Goal: Navigation & Orientation: Find specific page/section

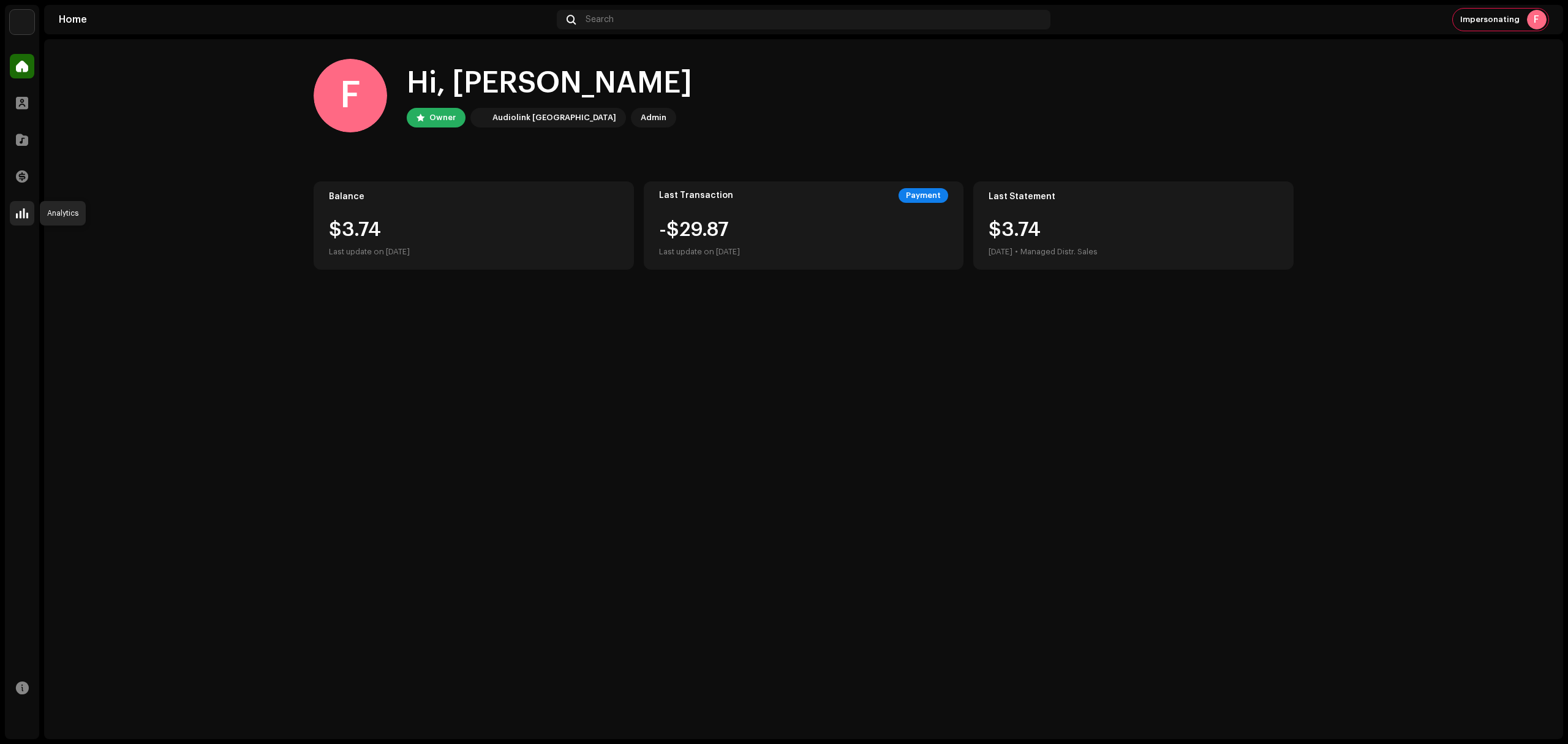
click at [24, 206] on div at bounding box center [22, 213] width 24 height 24
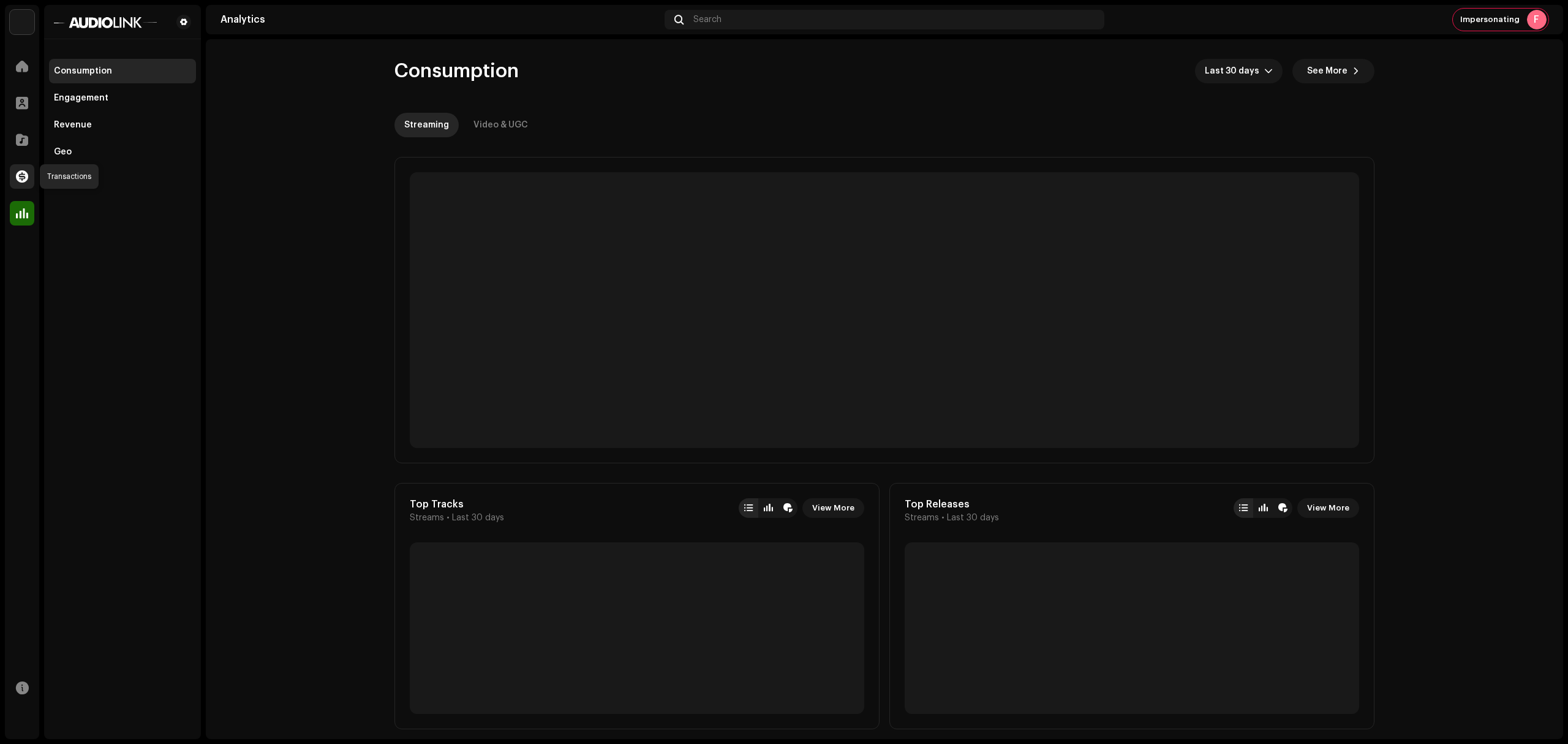
click at [21, 171] on span at bounding box center [22, 176] width 13 height 10
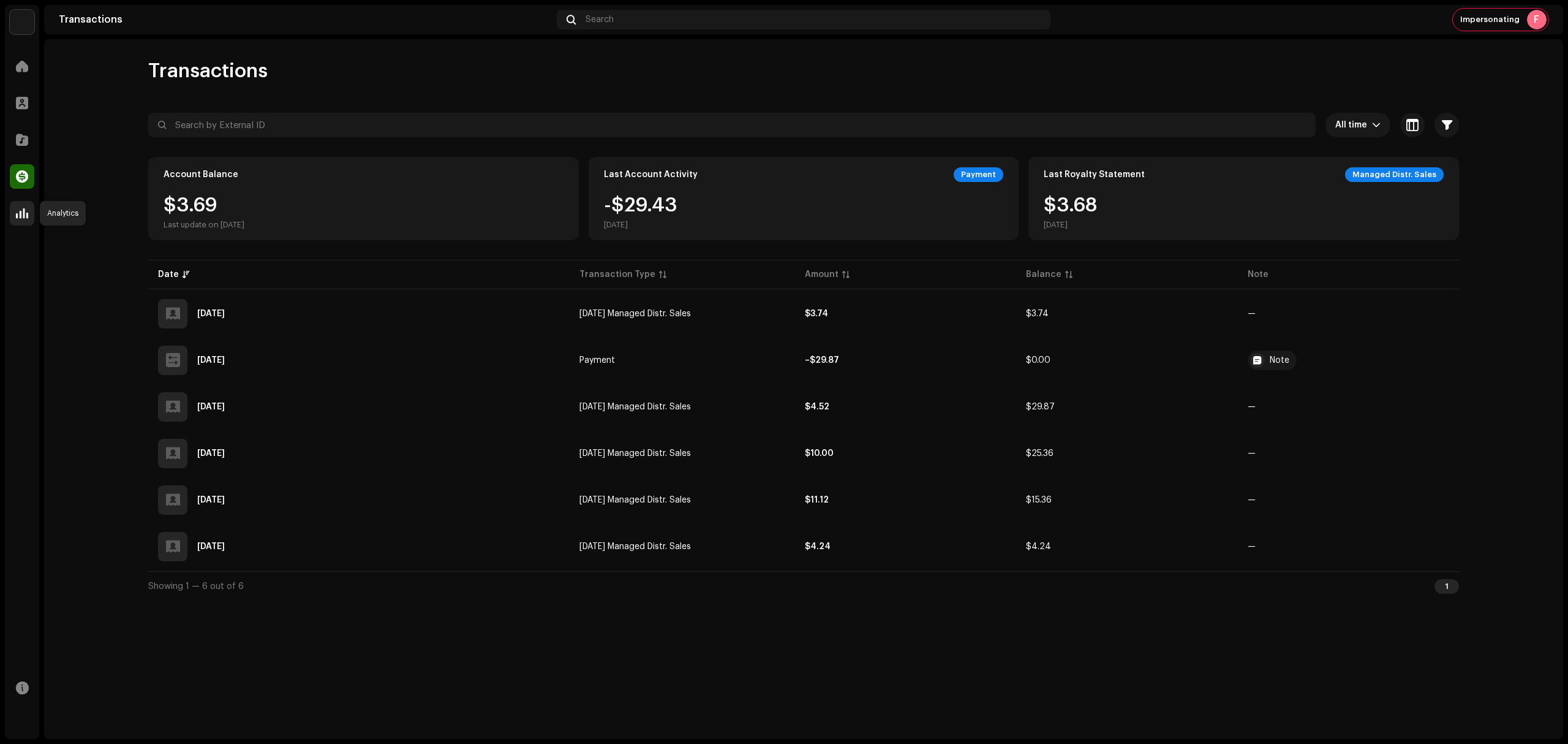
click at [19, 211] on span at bounding box center [22, 213] width 13 height 10
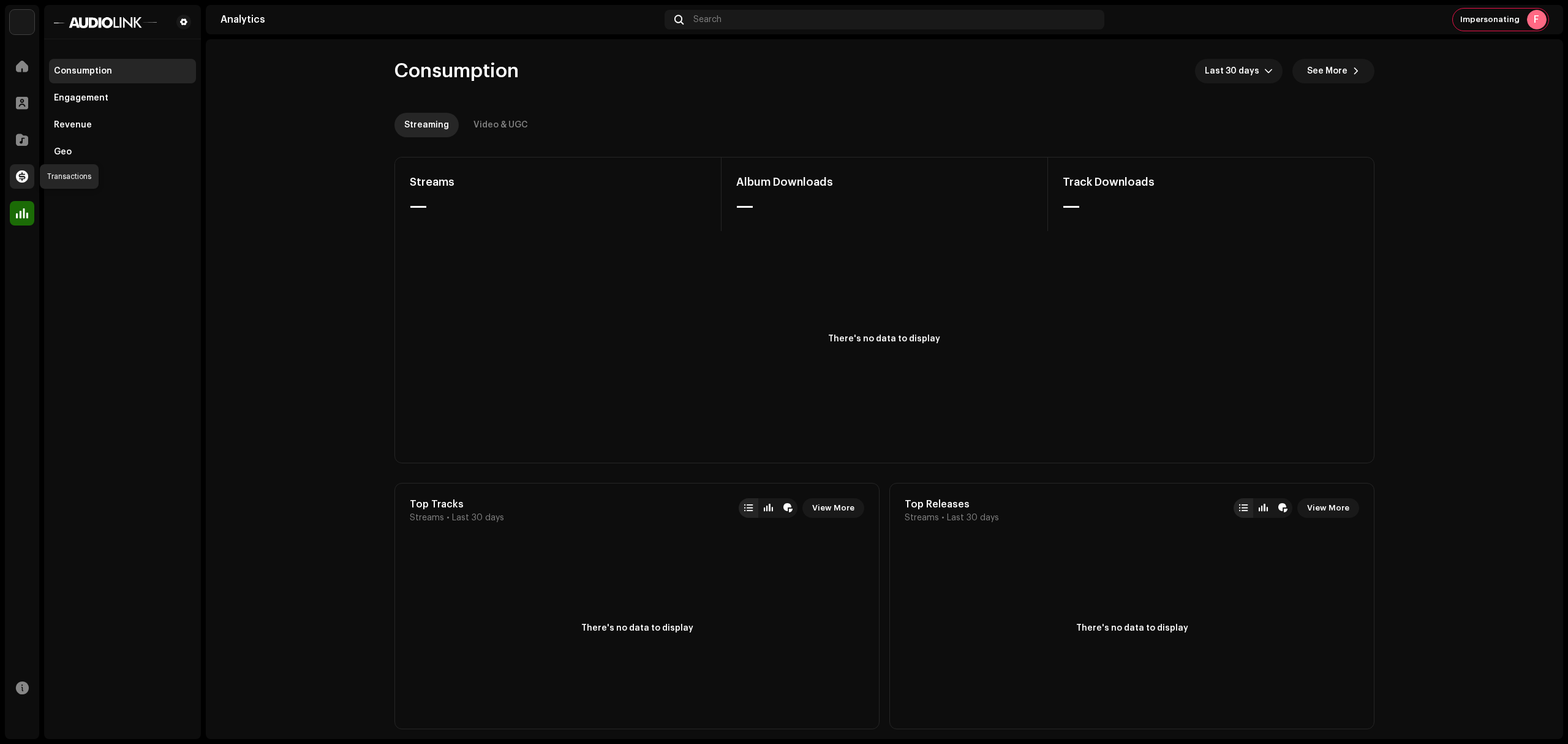
click at [33, 171] on div at bounding box center [22, 176] width 24 height 24
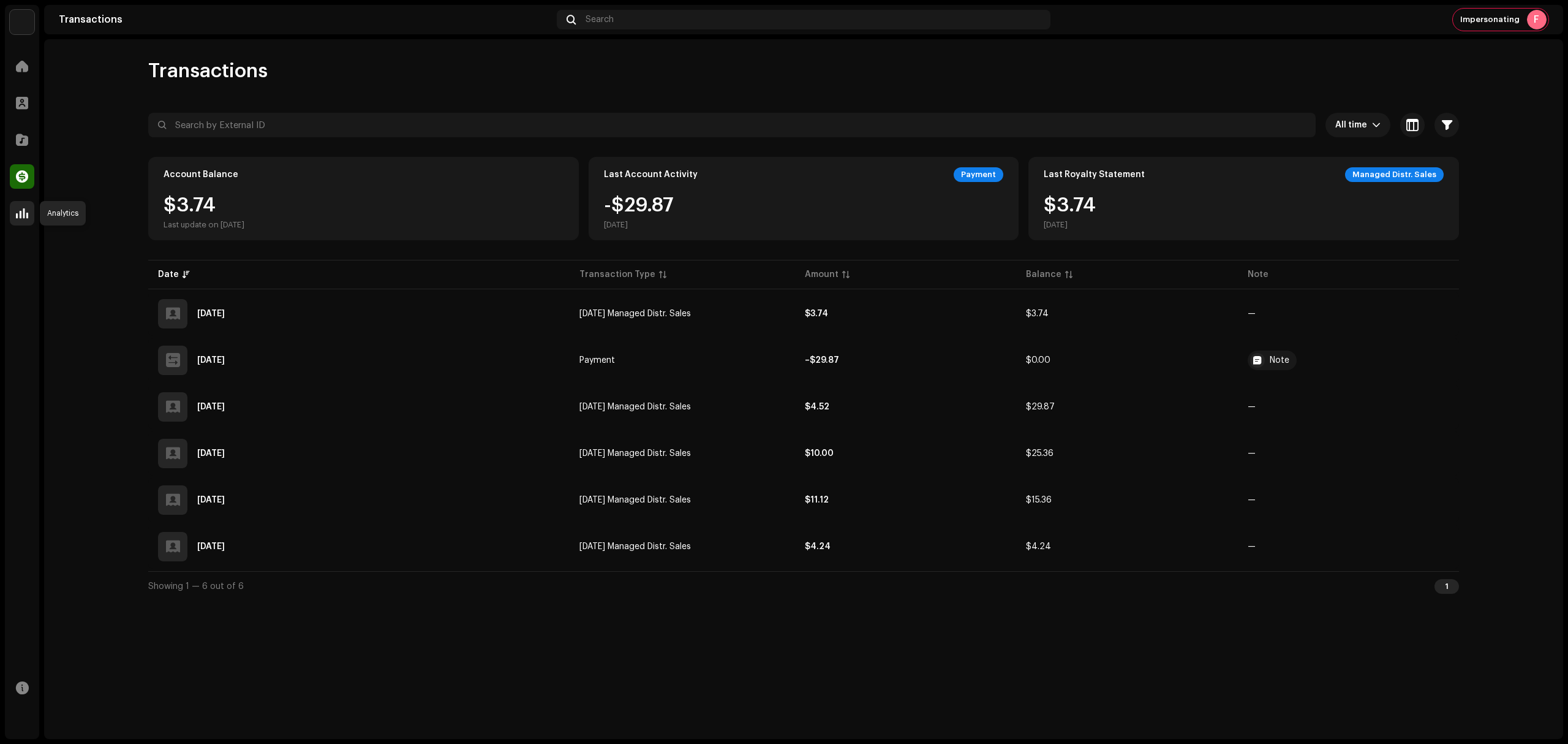
click at [25, 212] on span at bounding box center [22, 213] width 13 height 10
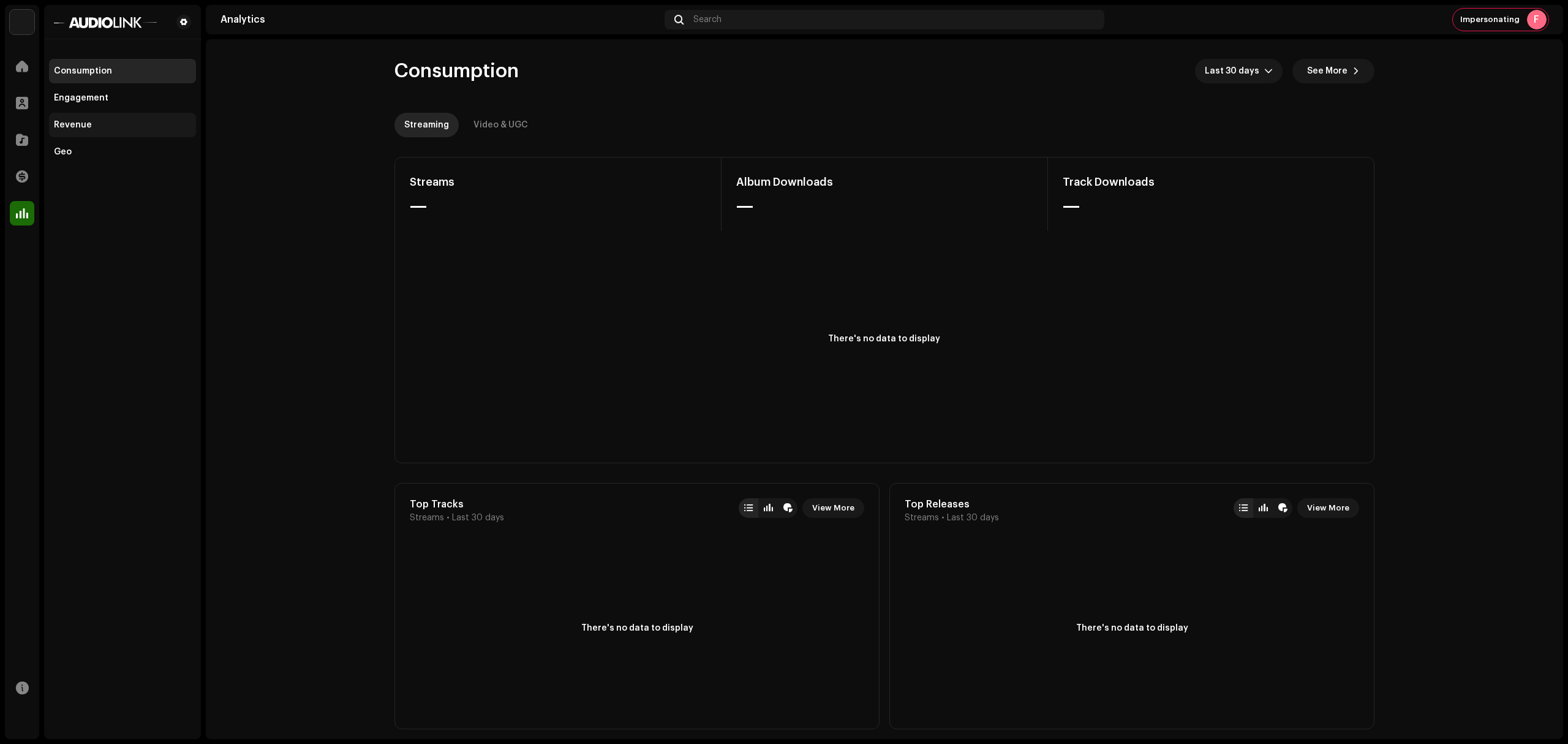
click at [92, 126] on div "Revenue" at bounding box center [122, 125] width 137 height 10
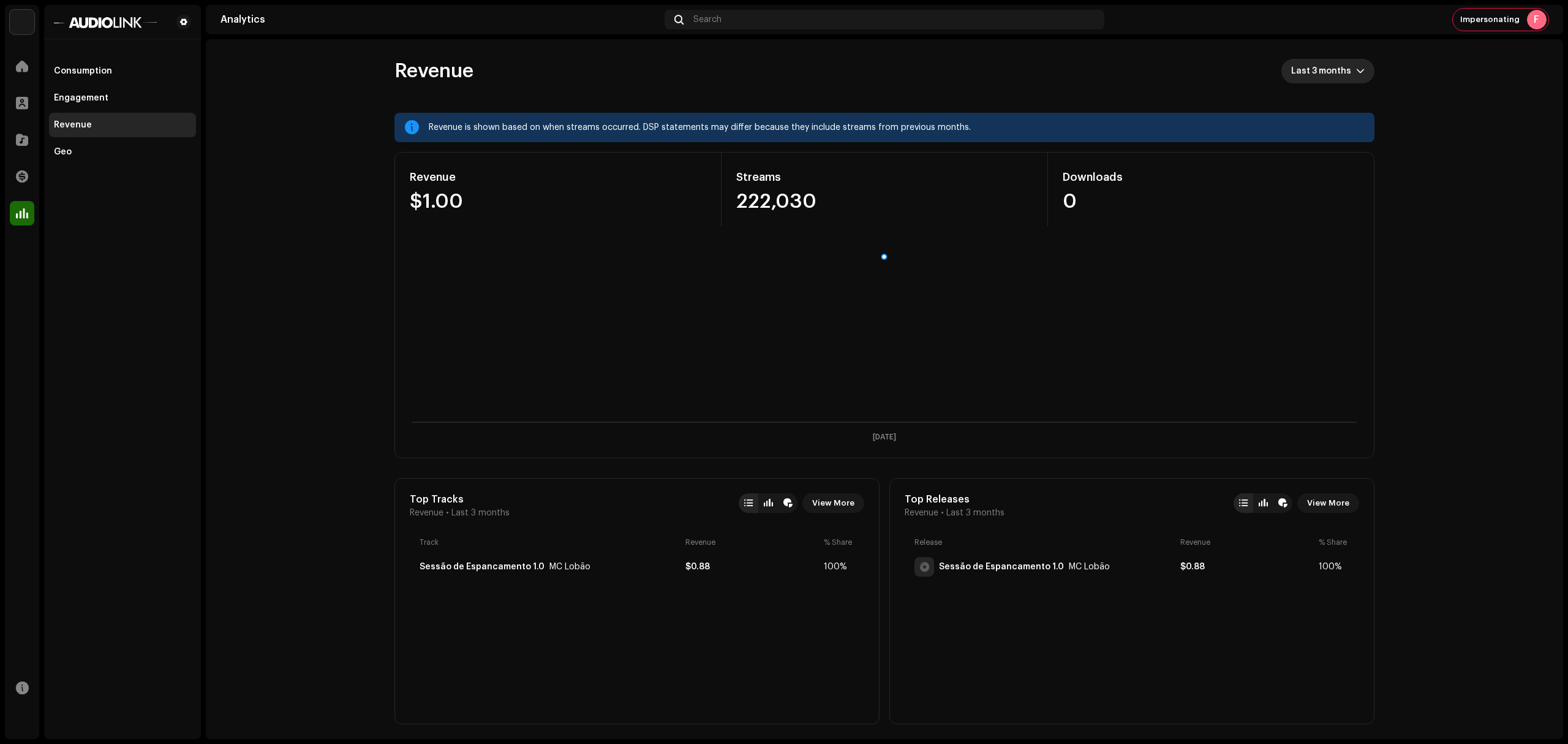
click at [1324, 78] on span "Last 3 months" at bounding box center [1324, 71] width 65 height 24
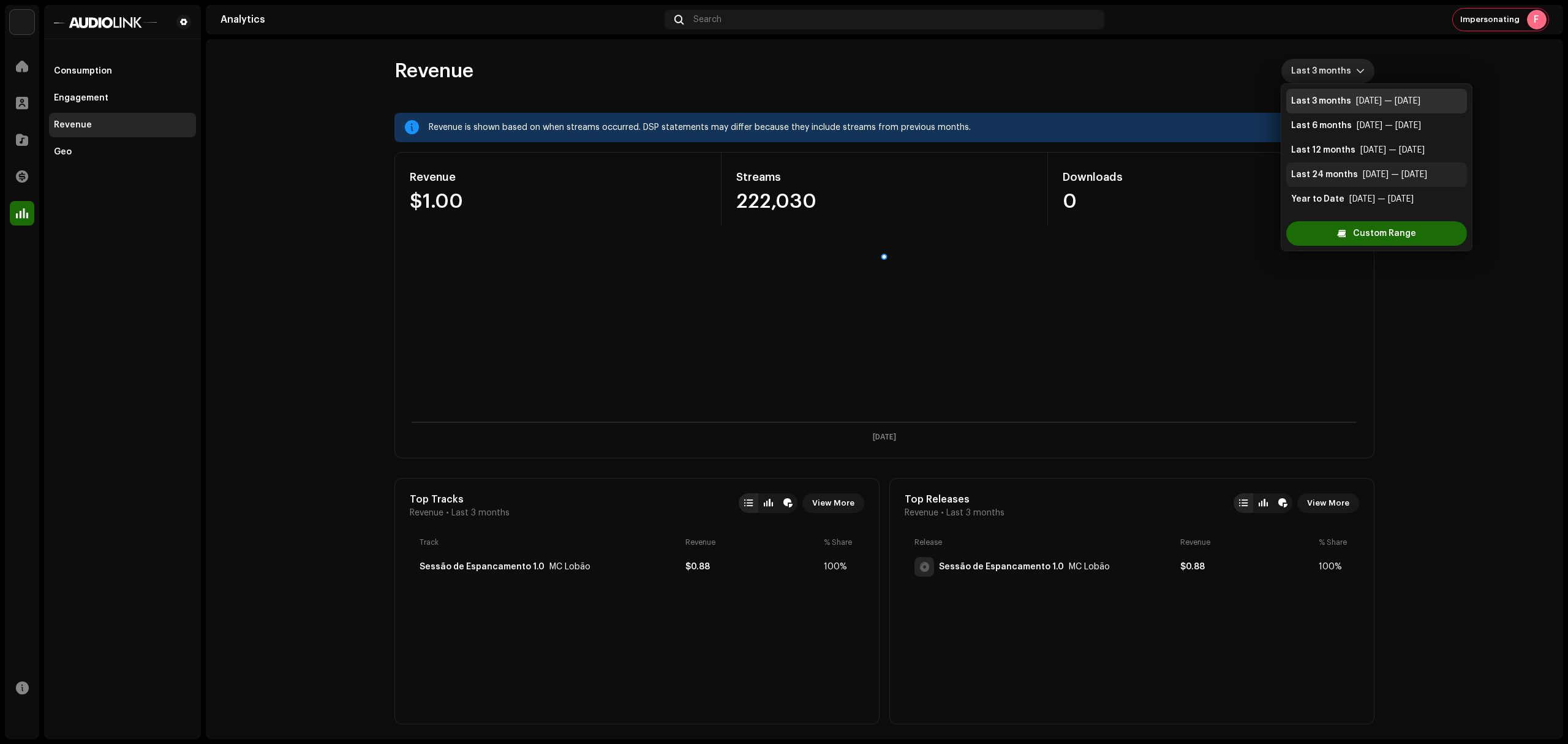
click at [1363, 185] on li "Last 24 months [DATE] — [DATE]" at bounding box center [1377, 175] width 181 height 24
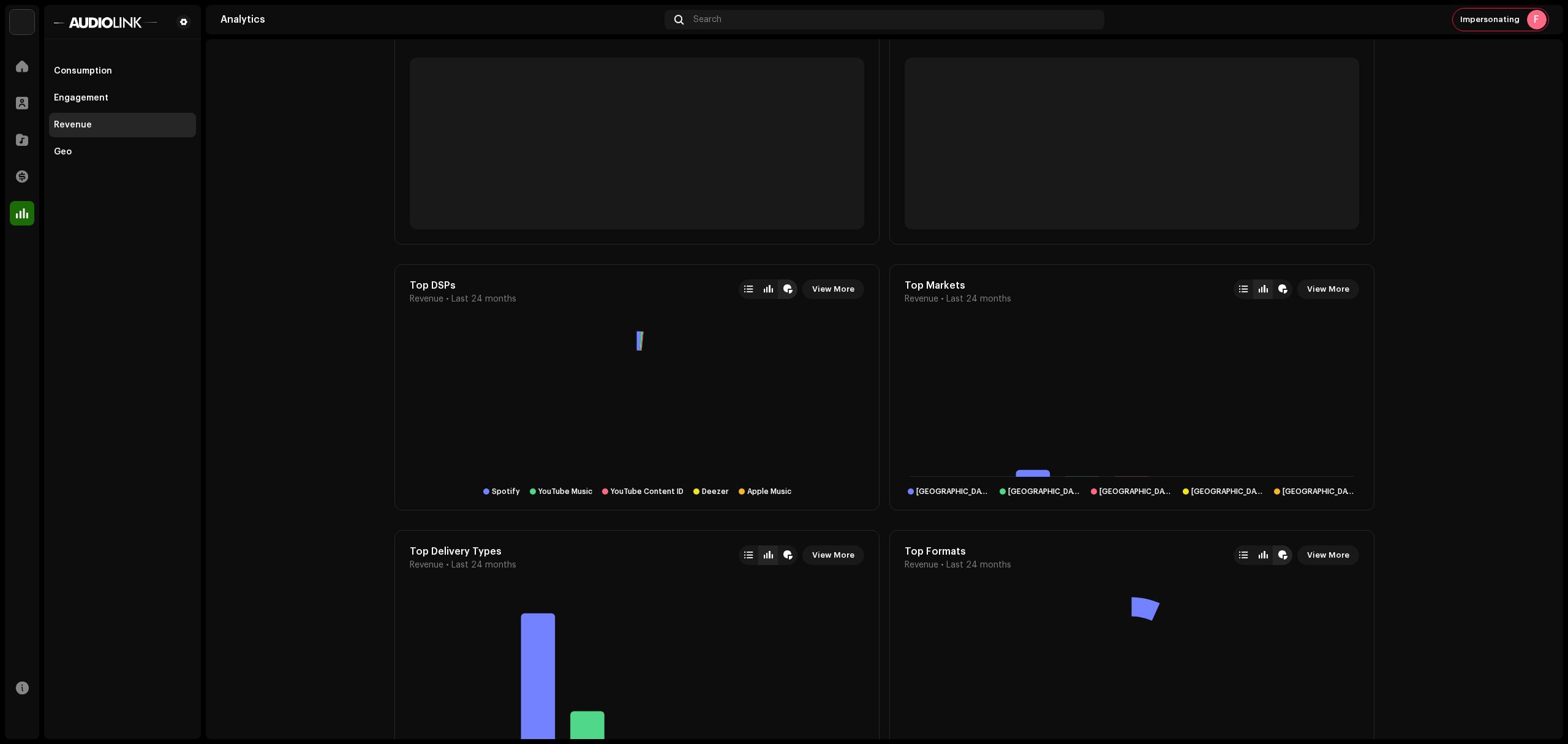
scroll to position [838, 0]
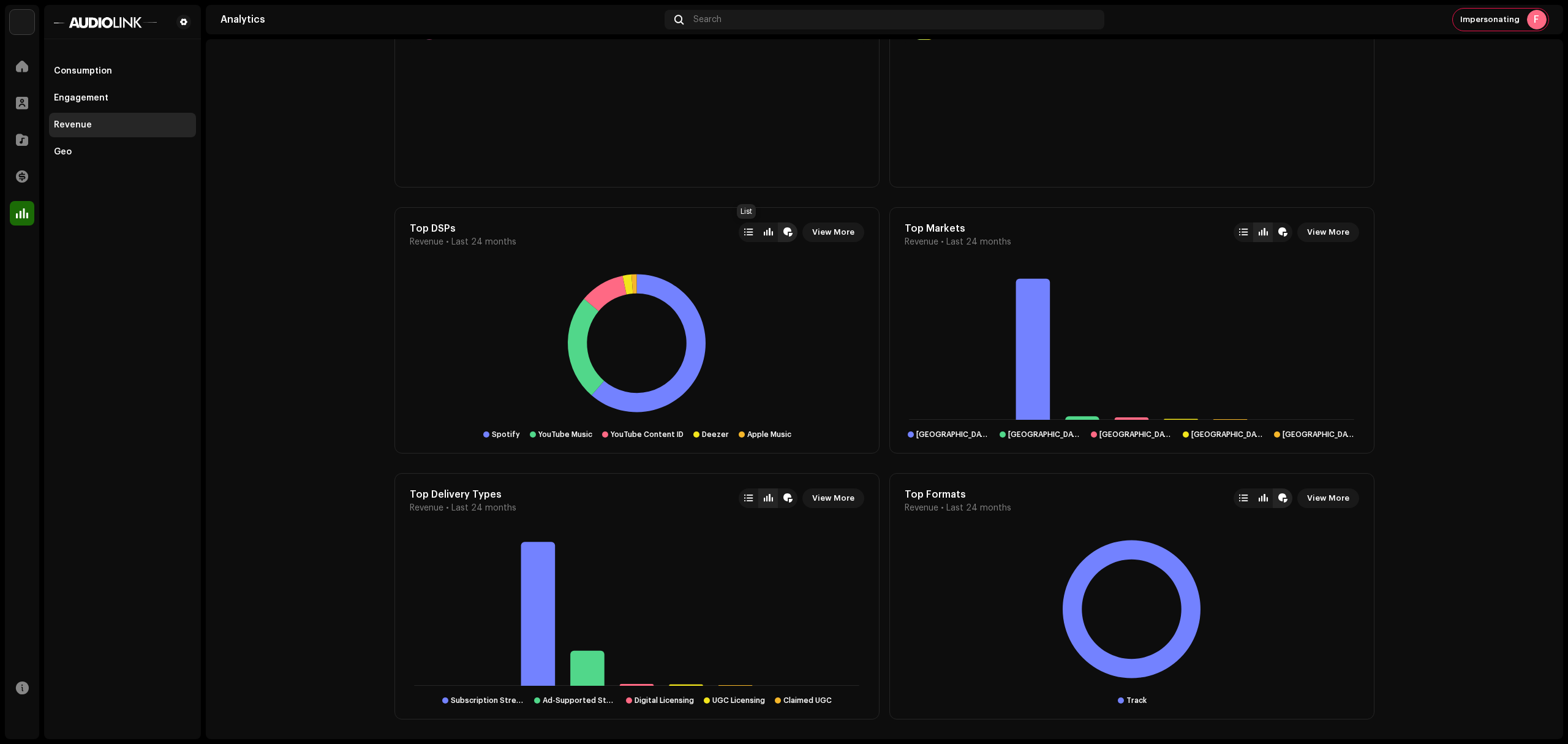
click at [746, 232] on div at bounding box center [749, 232] width 9 height 10
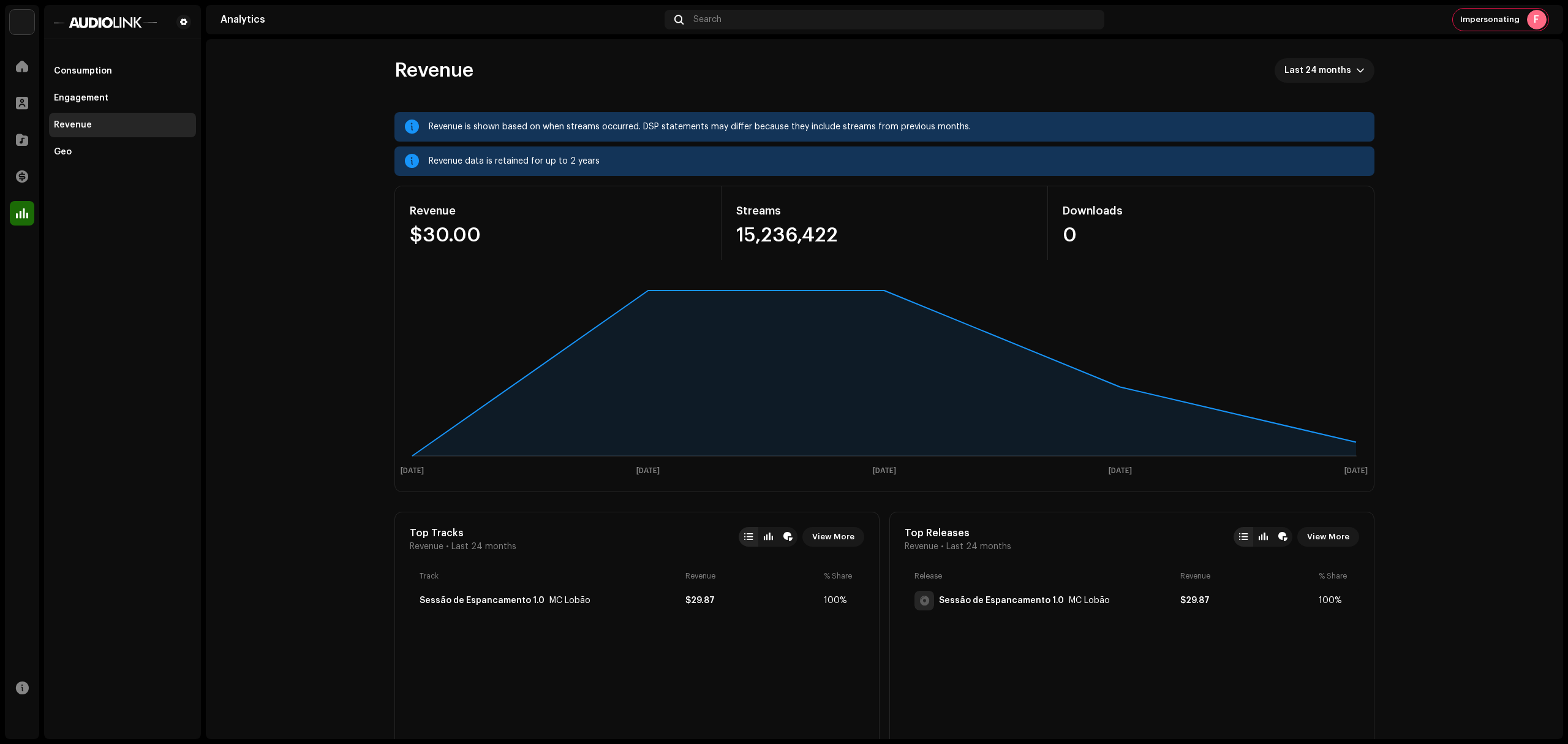
scroll to position [0, 0]
click at [1339, 76] on span "Last 24 months" at bounding box center [1320, 71] width 72 height 24
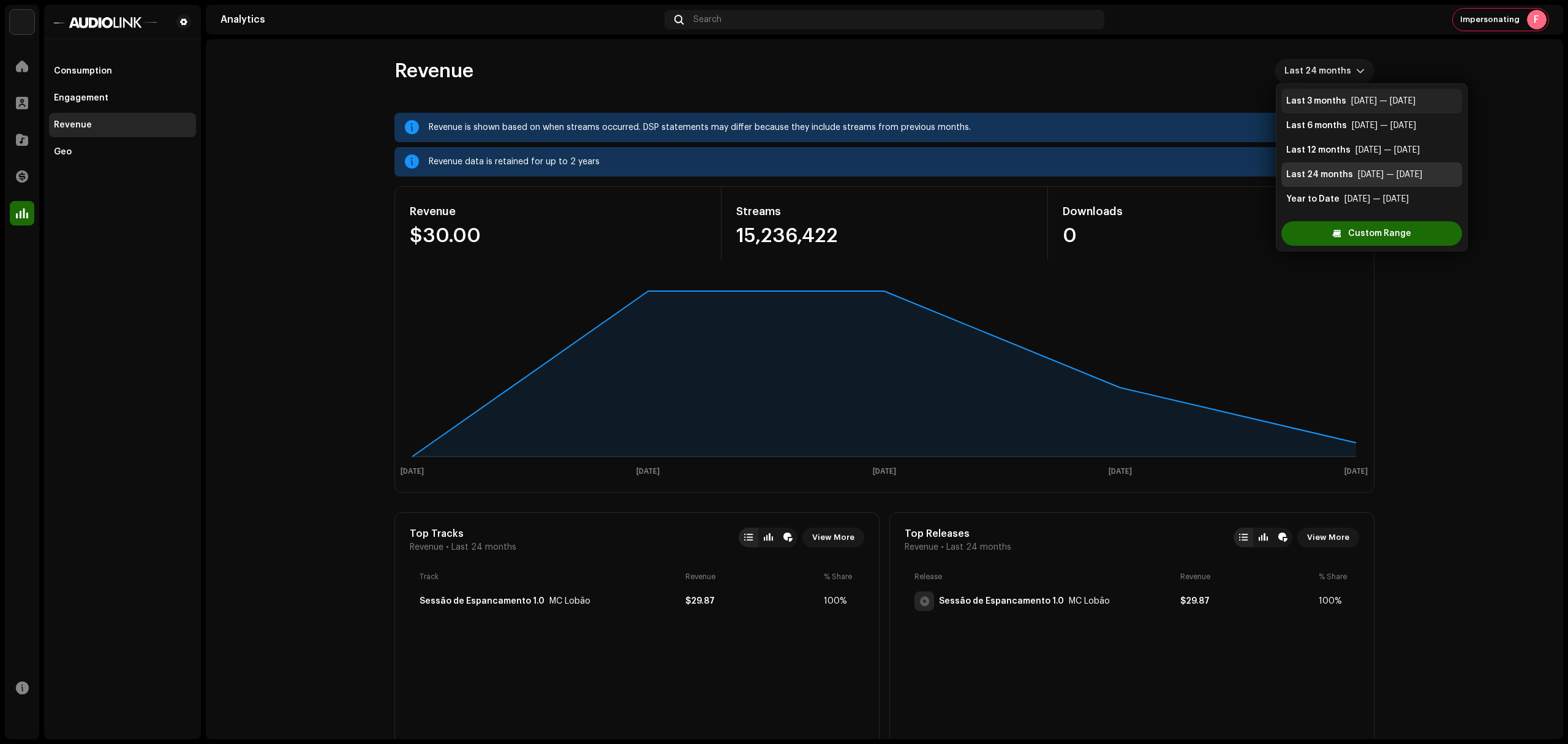
click at [1365, 108] on li "Last 3 months [DATE] — [DATE]" at bounding box center [1372, 101] width 181 height 24
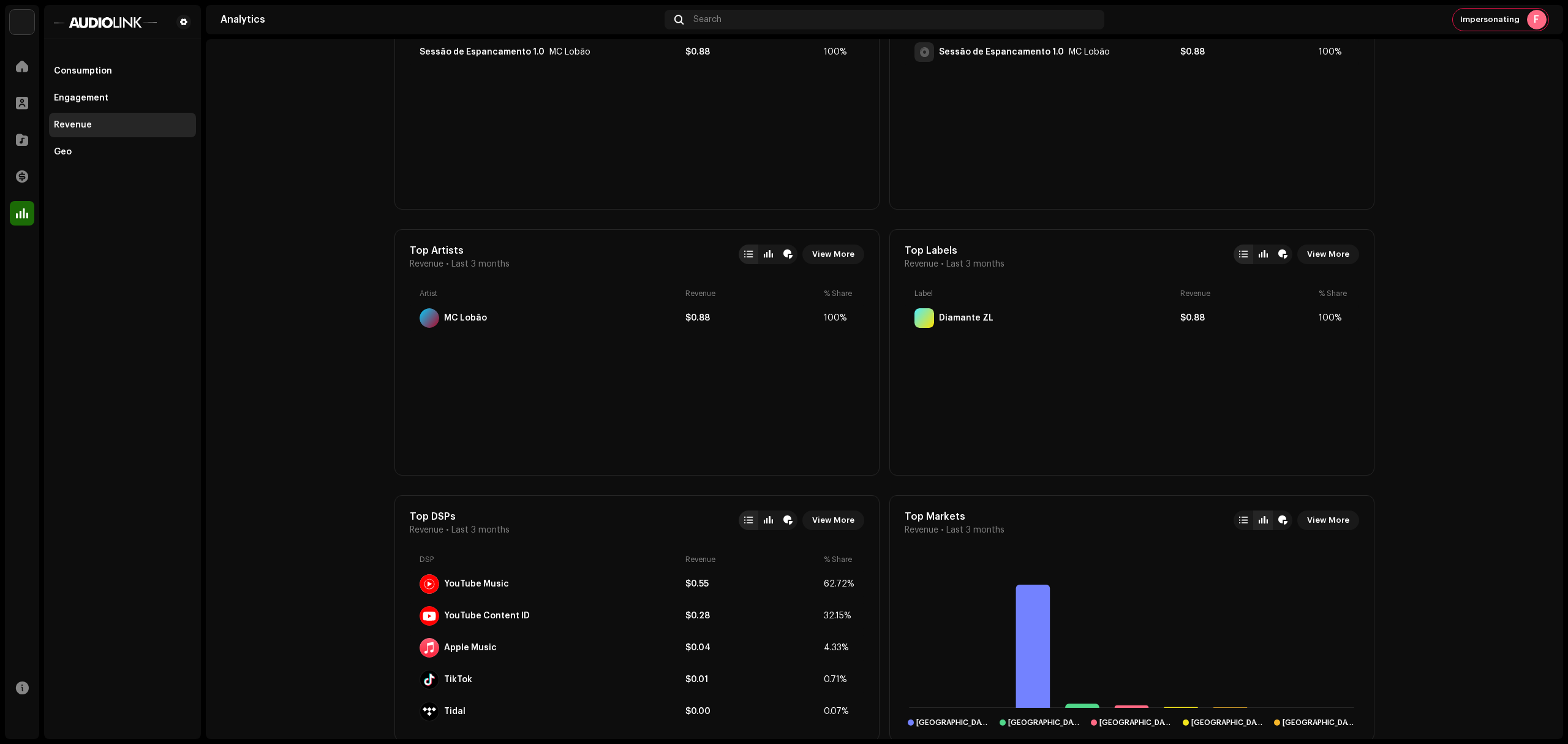
scroll to position [381, 0]
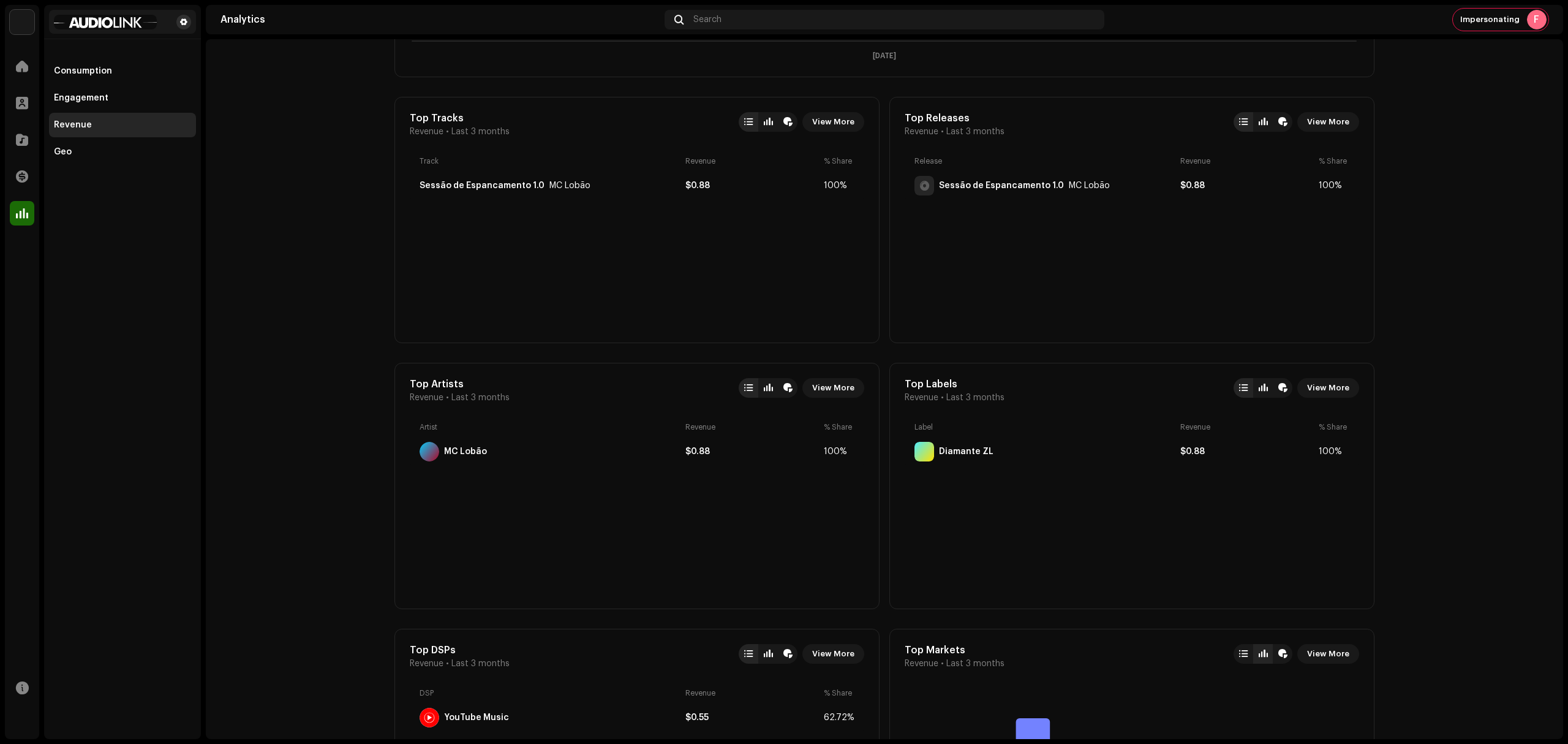
click at [183, 18] on span at bounding box center [184, 22] width 8 height 10
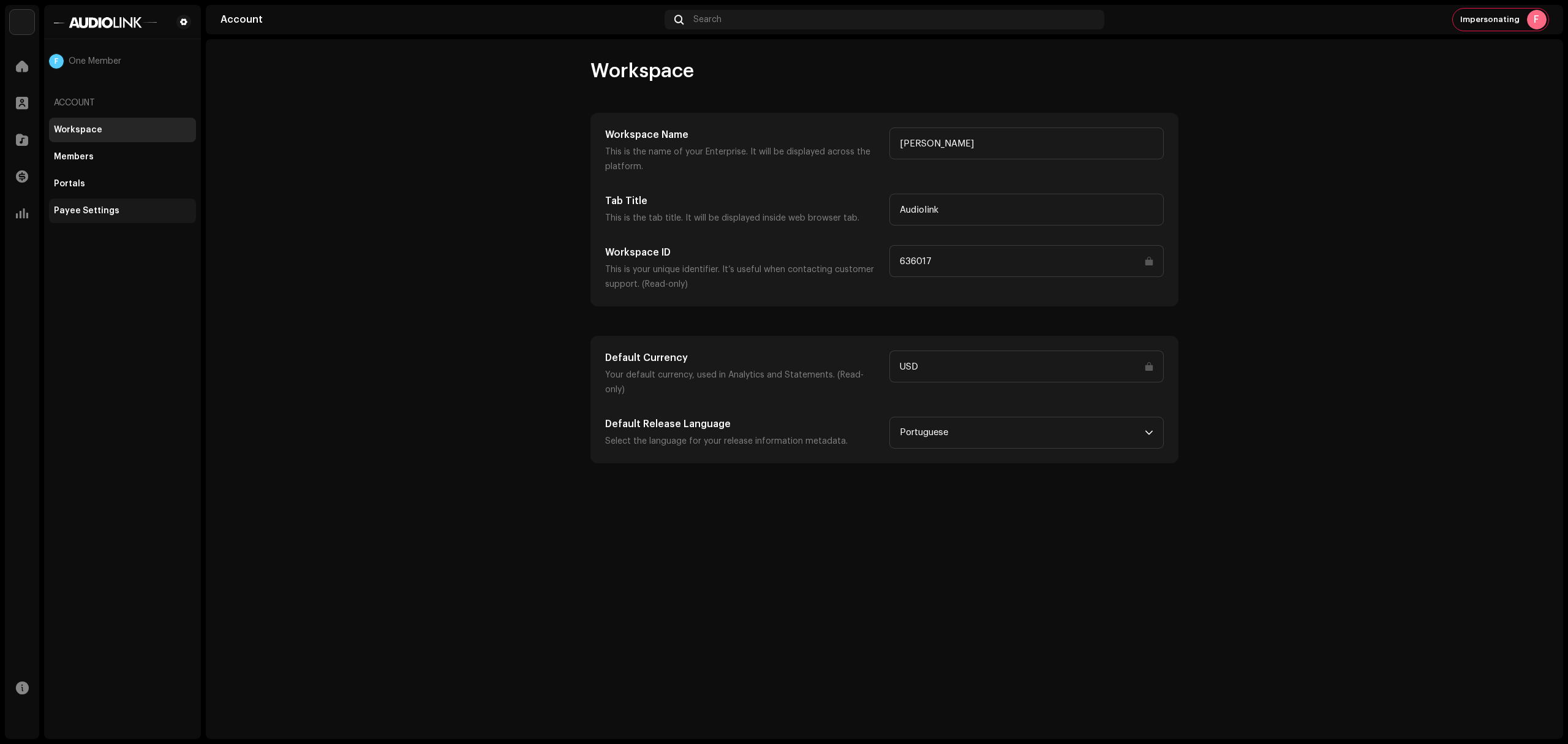
click at [138, 211] on div "Payee Settings" at bounding box center [122, 211] width 137 height 10
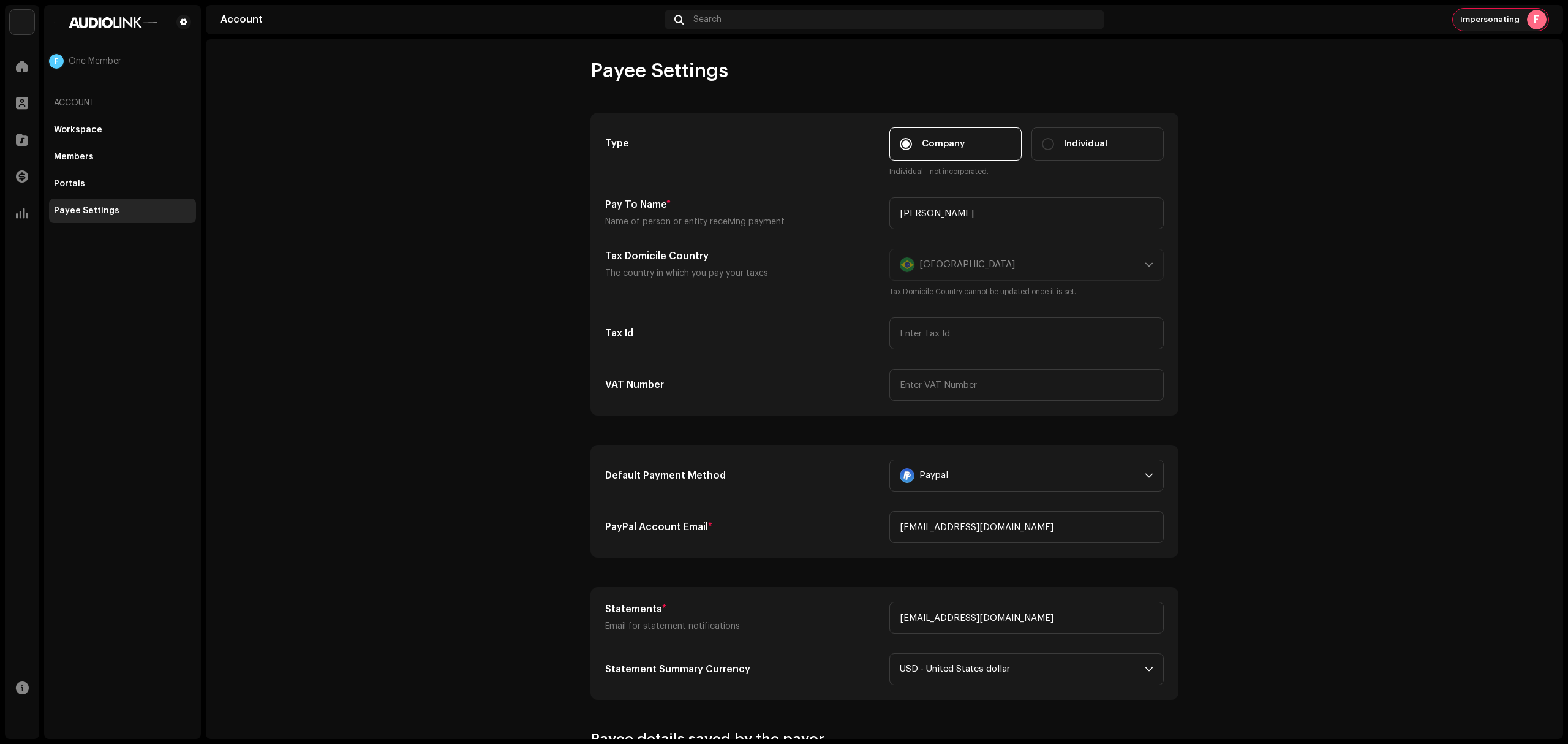
click at [1510, 16] on span "Impersonating" at bounding box center [1490, 20] width 59 height 10
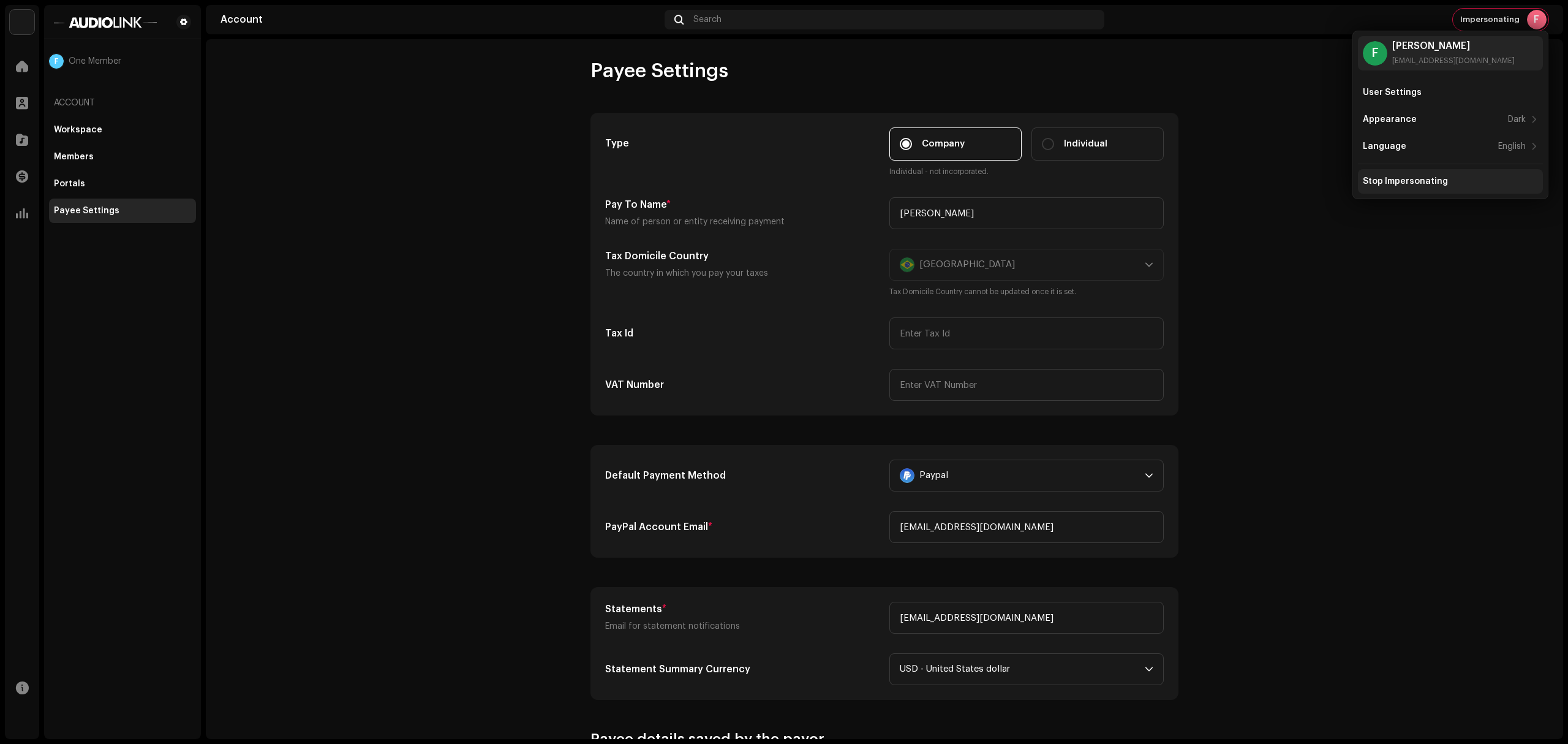
click at [1413, 184] on div "Stop Impersonating" at bounding box center [1405, 181] width 85 height 10
